Goal: Use online tool/utility: Use online tool/utility

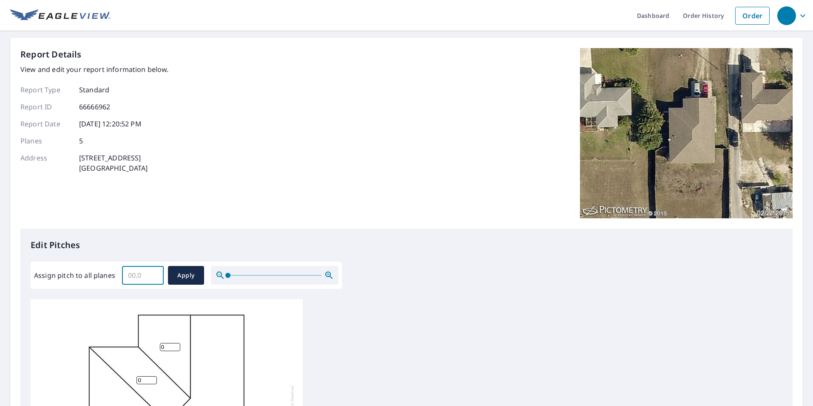
click at [134, 276] on input "Assign pitch to all planes" at bounding box center [143, 275] width 42 height 24
type input "5"
click at [175, 277] on span "Apply" at bounding box center [186, 275] width 23 height 11
type input "5"
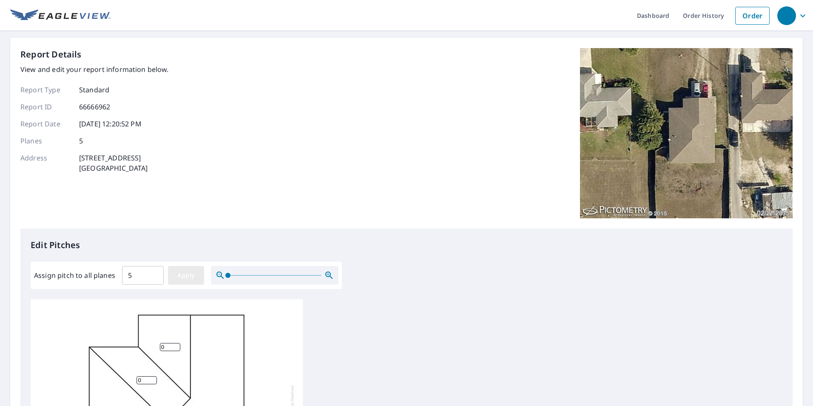
type input "5"
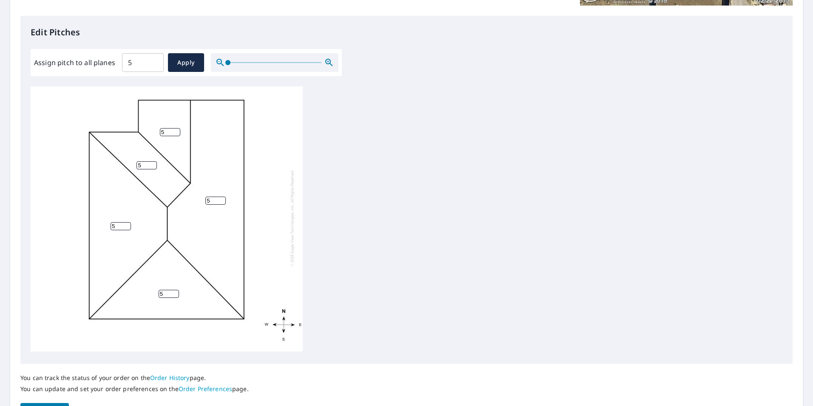
scroll to position [267, 0]
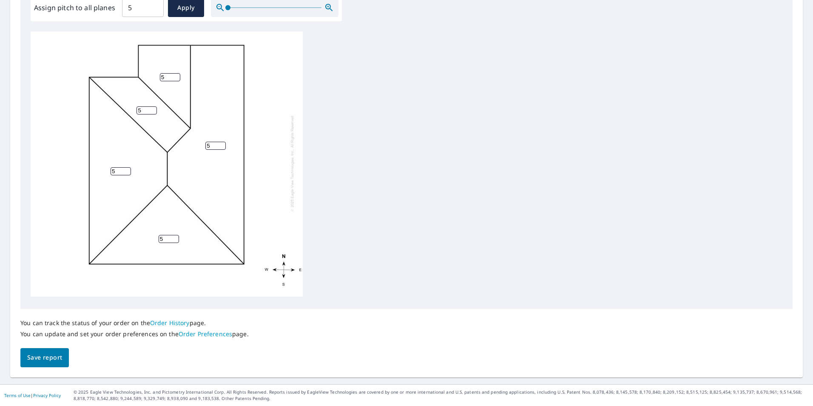
click at [41, 359] on span "Save report" at bounding box center [44, 357] width 35 height 11
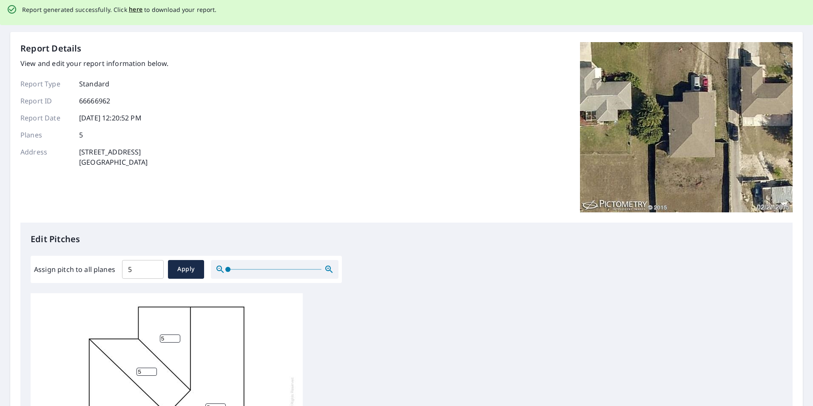
scroll to position [0, 0]
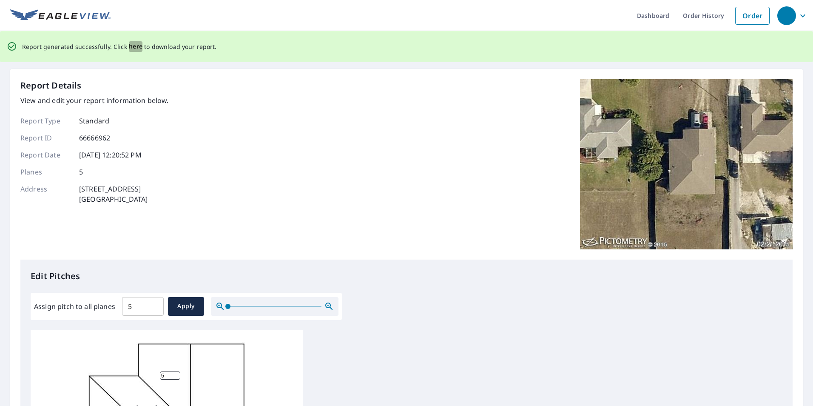
click at [135, 43] on span "here" at bounding box center [136, 46] width 14 height 11
